Goal: Book appointment/travel/reservation

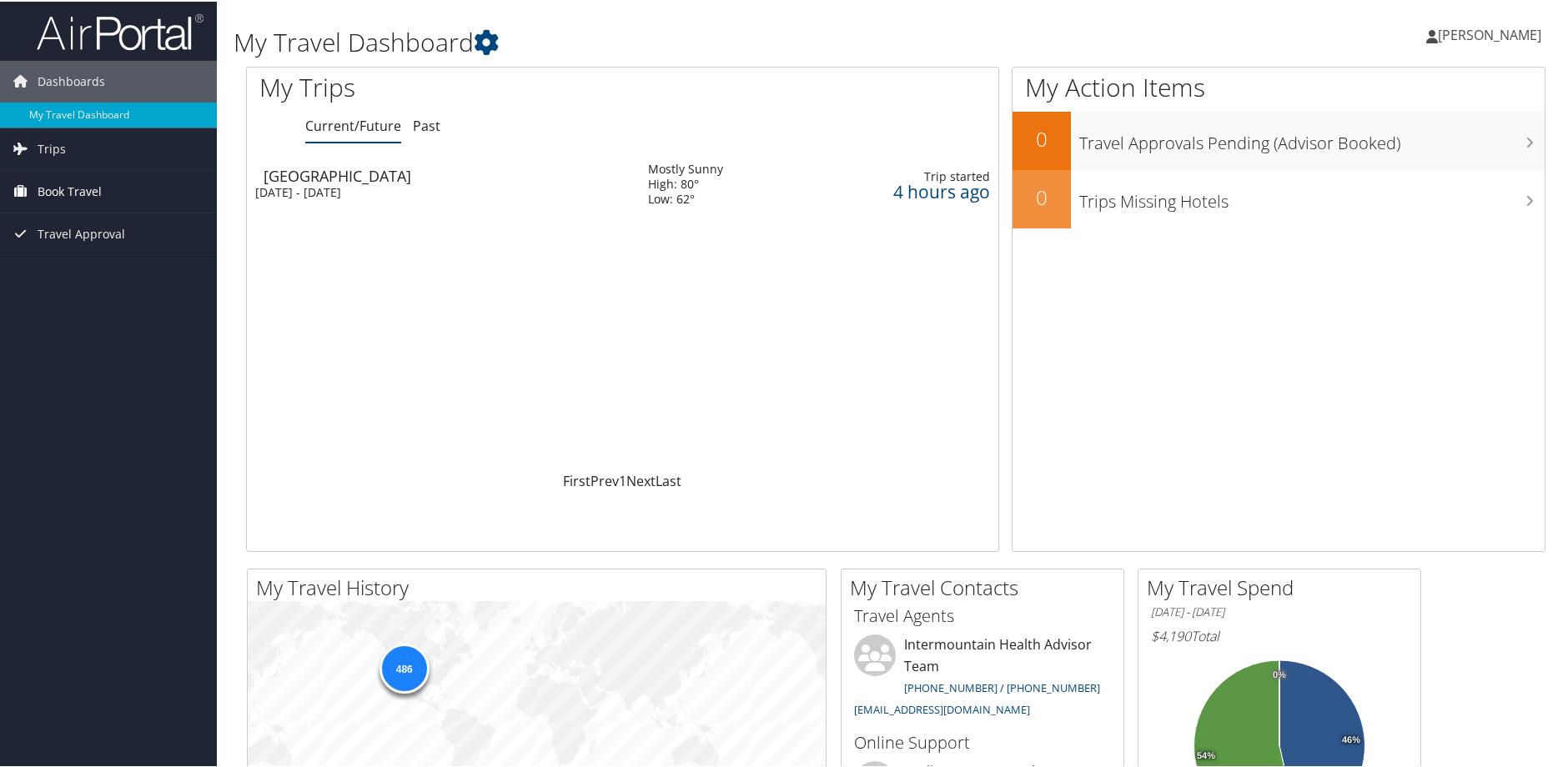
click at [81, 183] on span "Book Travel" at bounding box center [70, 190] width 64 height 41
click at [128, 276] on link "Book/Manage Online Trips" at bounding box center [108, 274] width 217 height 25
click at [107, 273] on link "Book/Manage Online Trips" at bounding box center [108, 274] width 217 height 25
